Goal: Navigation & Orientation: Find specific page/section

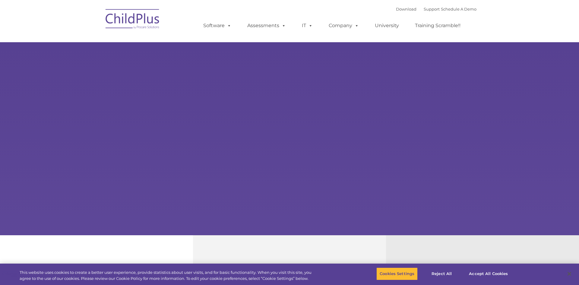
select select "MEDIUM"
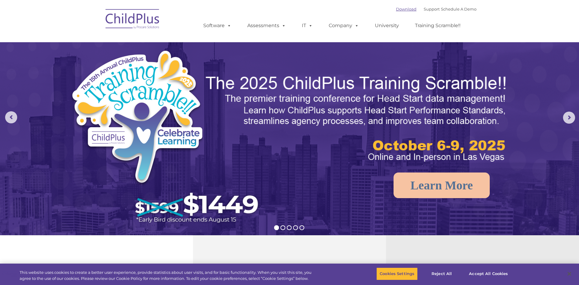
click at [396, 10] on link "Download" at bounding box center [406, 9] width 20 height 5
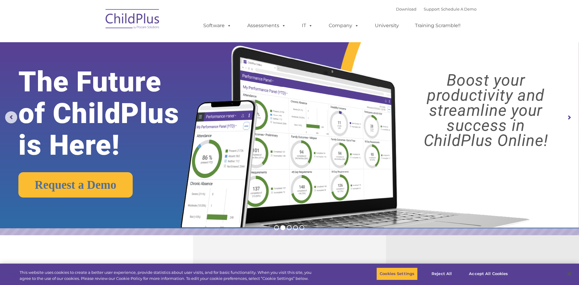
click at [484, 274] on button "Accept All Cookies" at bounding box center [488, 273] width 46 height 13
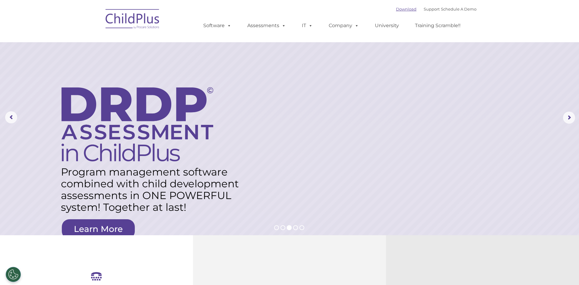
click at [396, 8] on link "Download" at bounding box center [406, 9] width 20 height 5
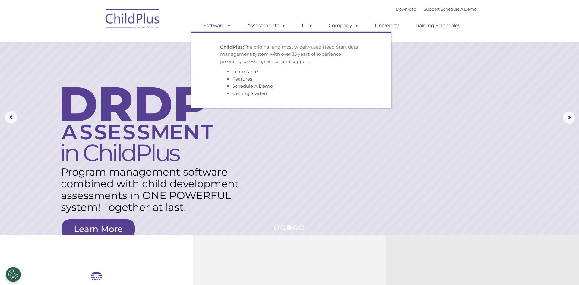
click at [221, 28] on link "Software" at bounding box center [217, 26] width 40 height 12
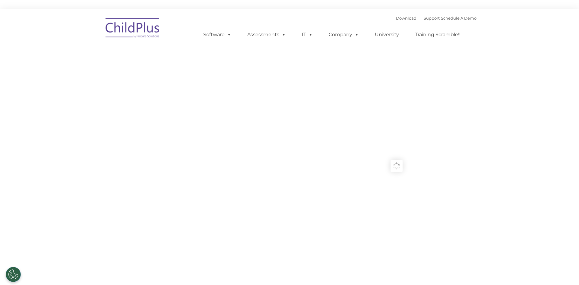
type input ""
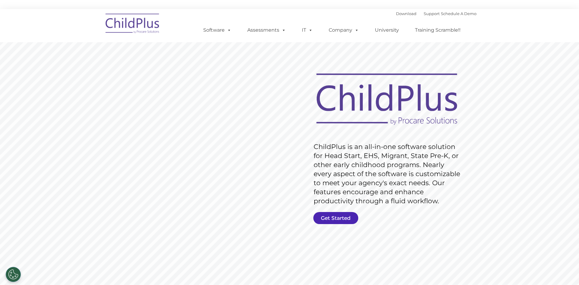
click at [326, 218] on link "Get Started" at bounding box center [335, 218] width 45 height 12
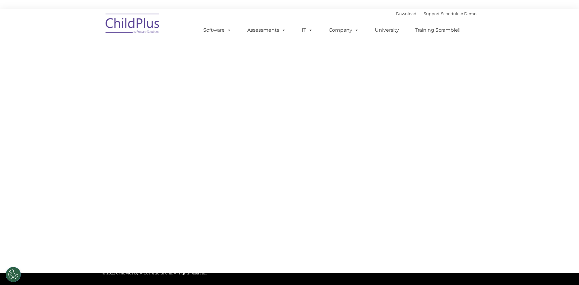
select select "MEDIUM"
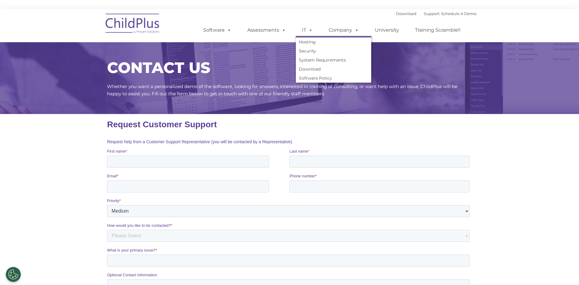
click at [301, 29] on link "IT" at bounding box center [307, 30] width 23 height 12
click at [274, 31] on link "Assessments" at bounding box center [266, 30] width 51 height 12
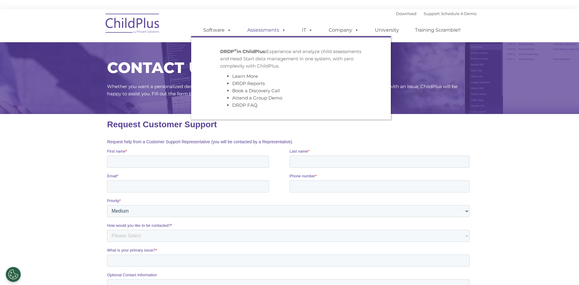
click at [274, 31] on link "Assessments" at bounding box center [266, 30] width 51 height 12
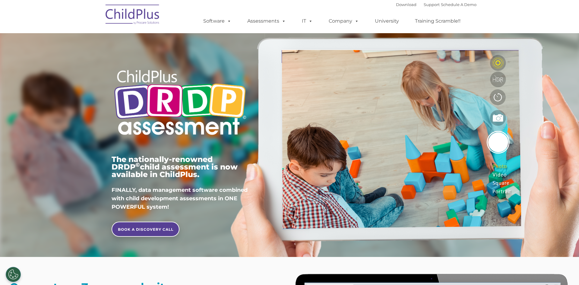
type input ""
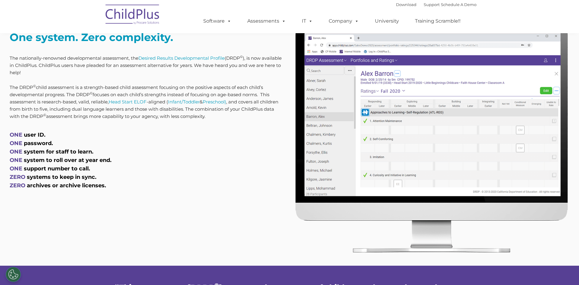
scroll to position [251, 0]
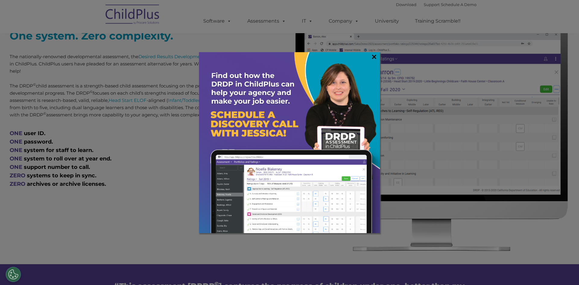
click at [376, 57] on link "×" at bounding box center [373, 57] width 7 height 6
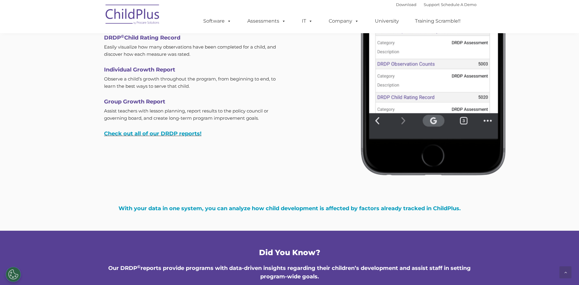
scroll to position [1901, 0]
